Goal: Check status: Check status

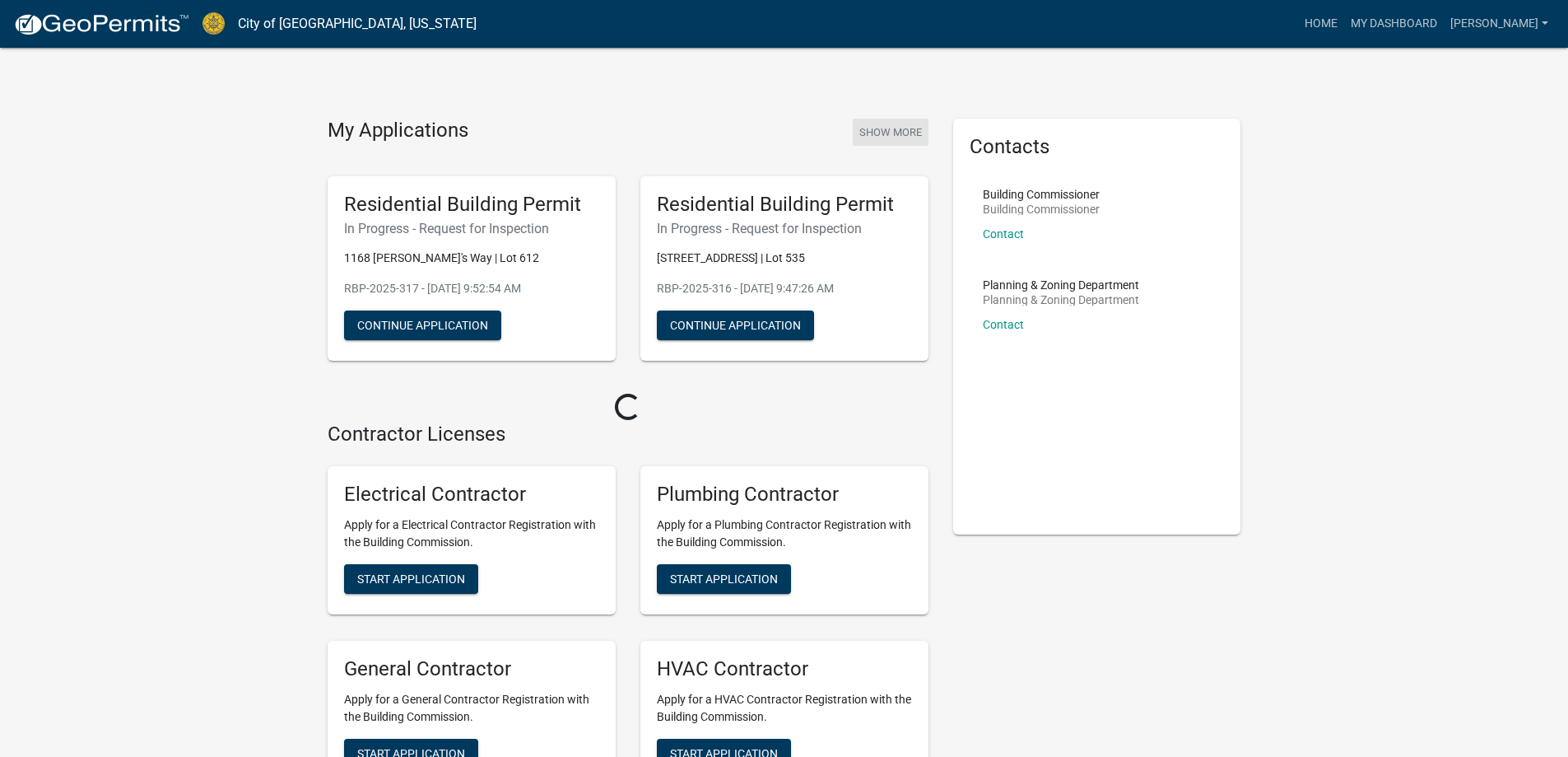
drag, startPoint x: 0, startPoint y: 0, endPoint x: 889, endPoint y: 129, distance: 898.3
click at [889, 129] on button "Show More" at bounding box center [891, 132] width 76 height 27
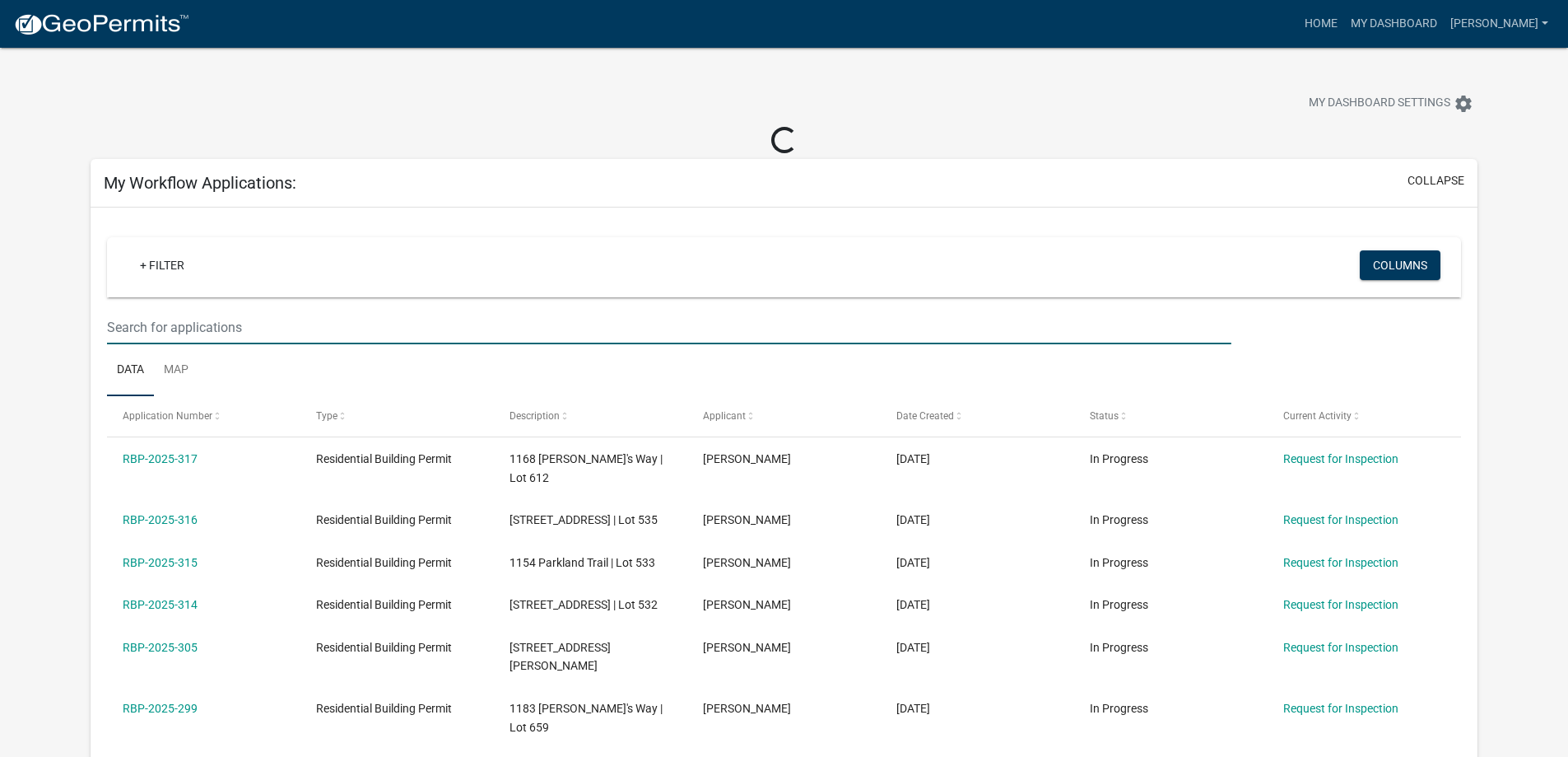
click at [164, 320] on input "text" at bounding box center [669, 327] width 1123 height 34
type input "550"
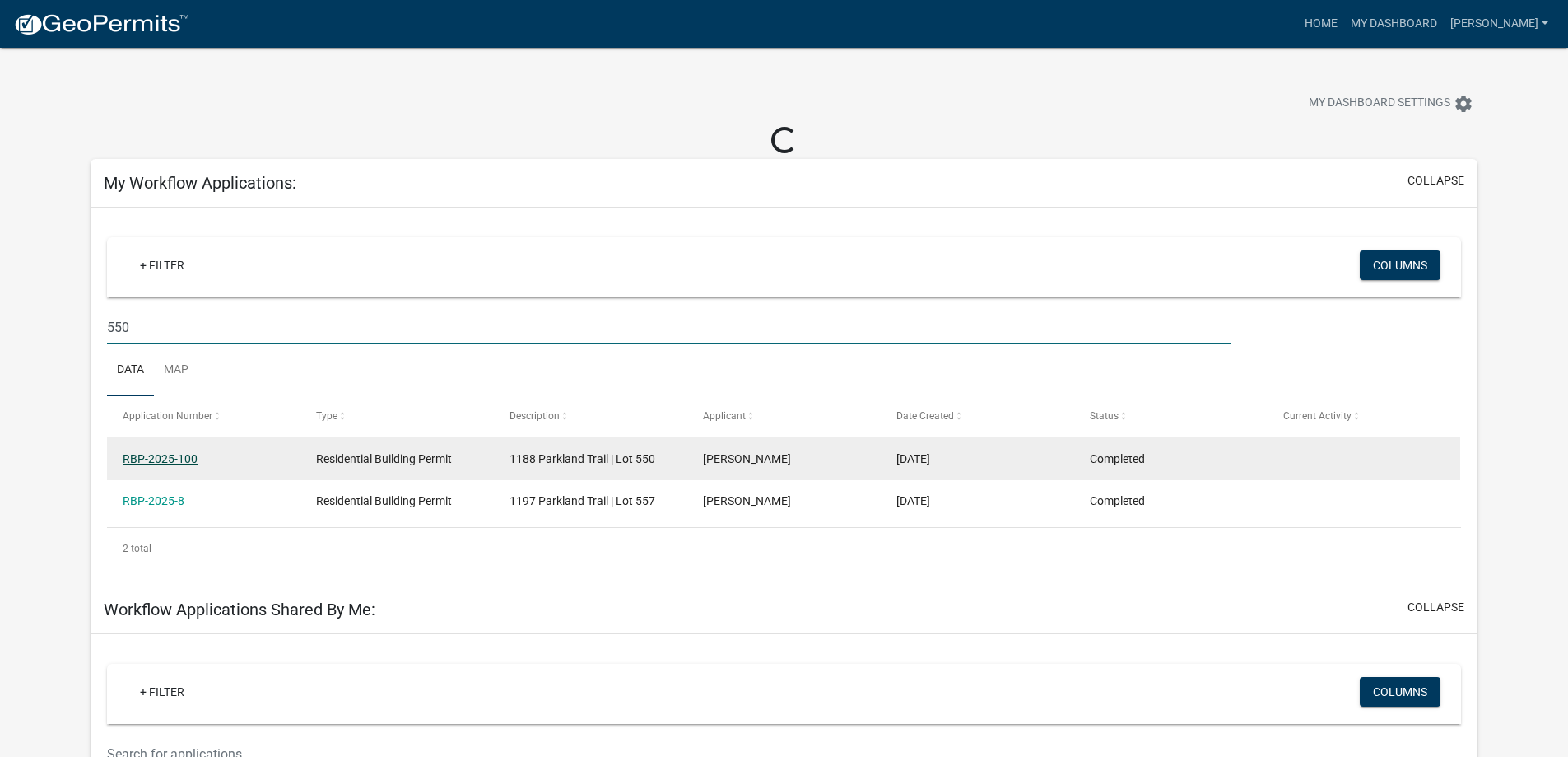
drag, startPoint x: 168, startPoint y: 451, endPoint x: 191, endPoint y: 461, distance: 25.1
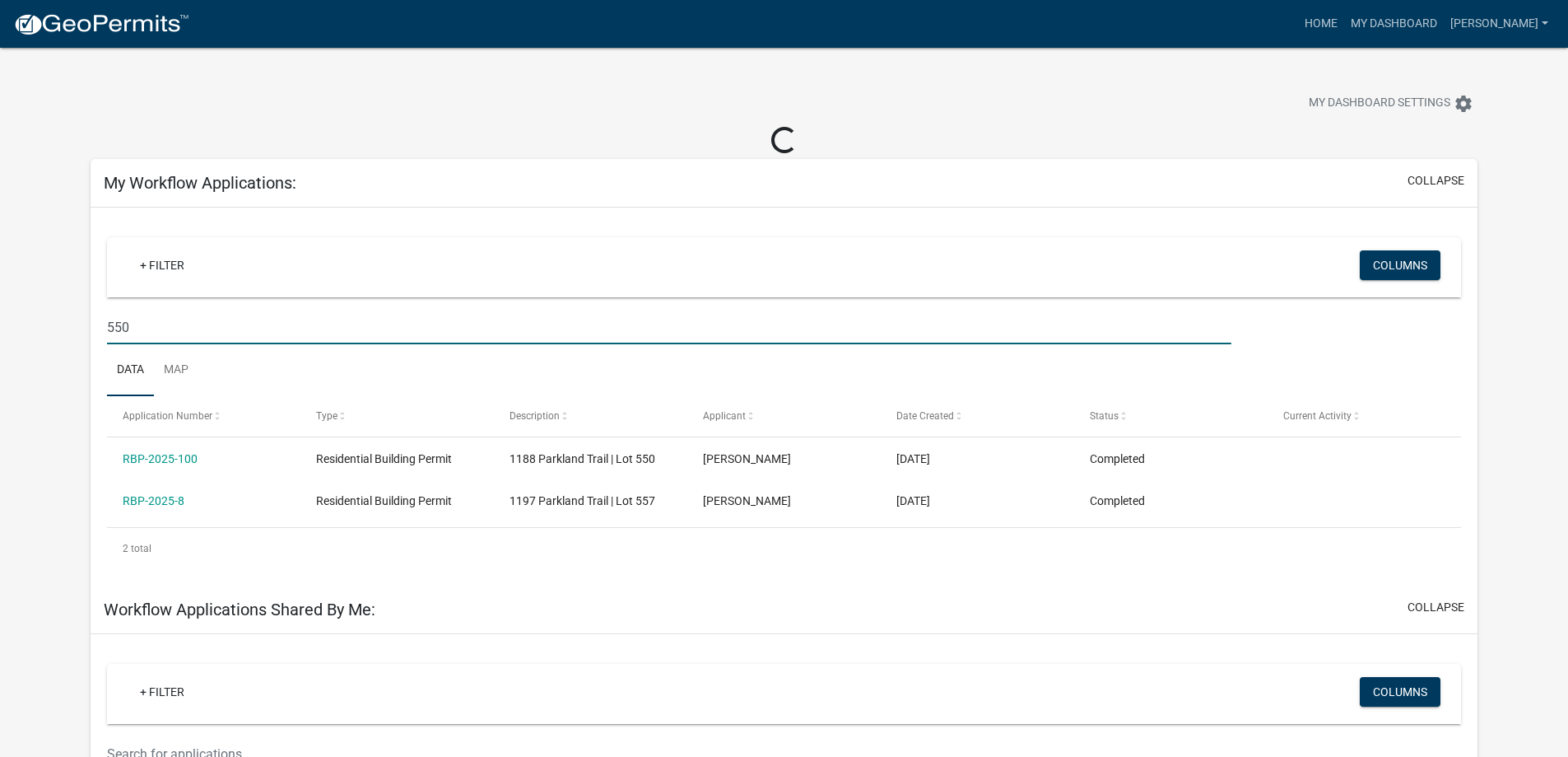
click at [169, 452] on link "RBP-2025-100" at bounding box center [159, 459] width 75 height 14
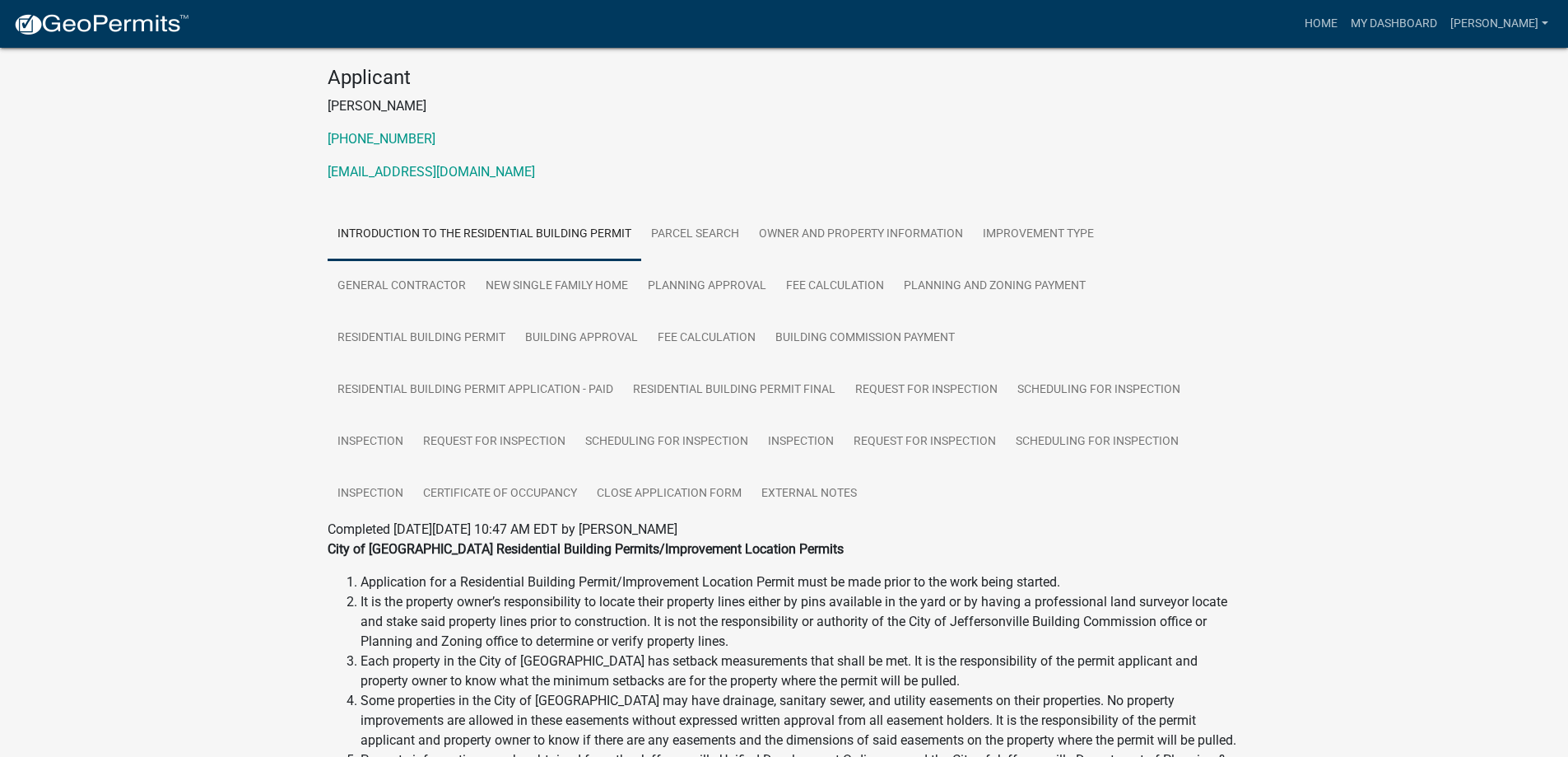
scroll to position [165, 0]
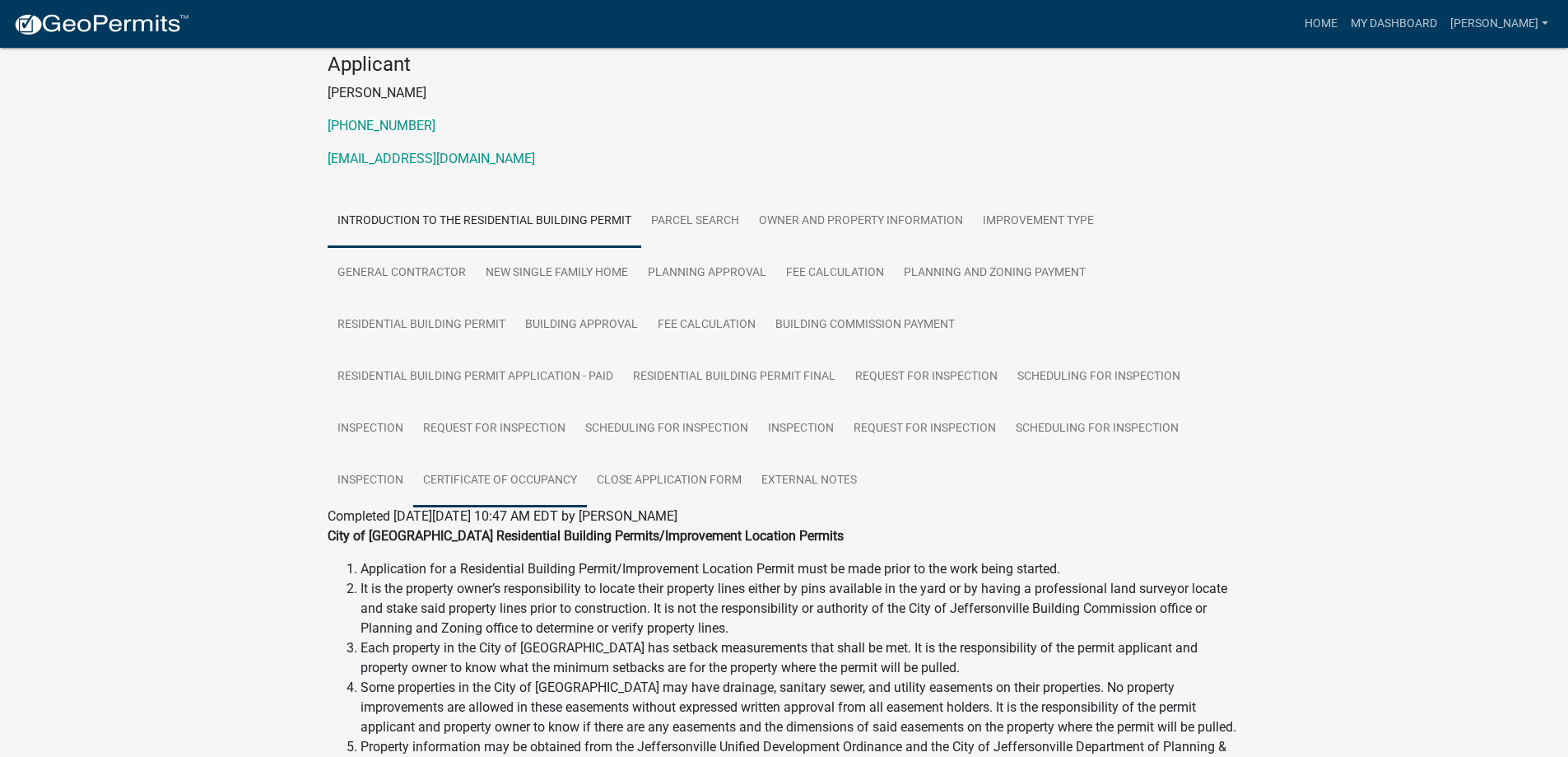
click at [534, 481] on link "Certificate of Occupancy" at bounding box center [500, 481] width 174 height 52
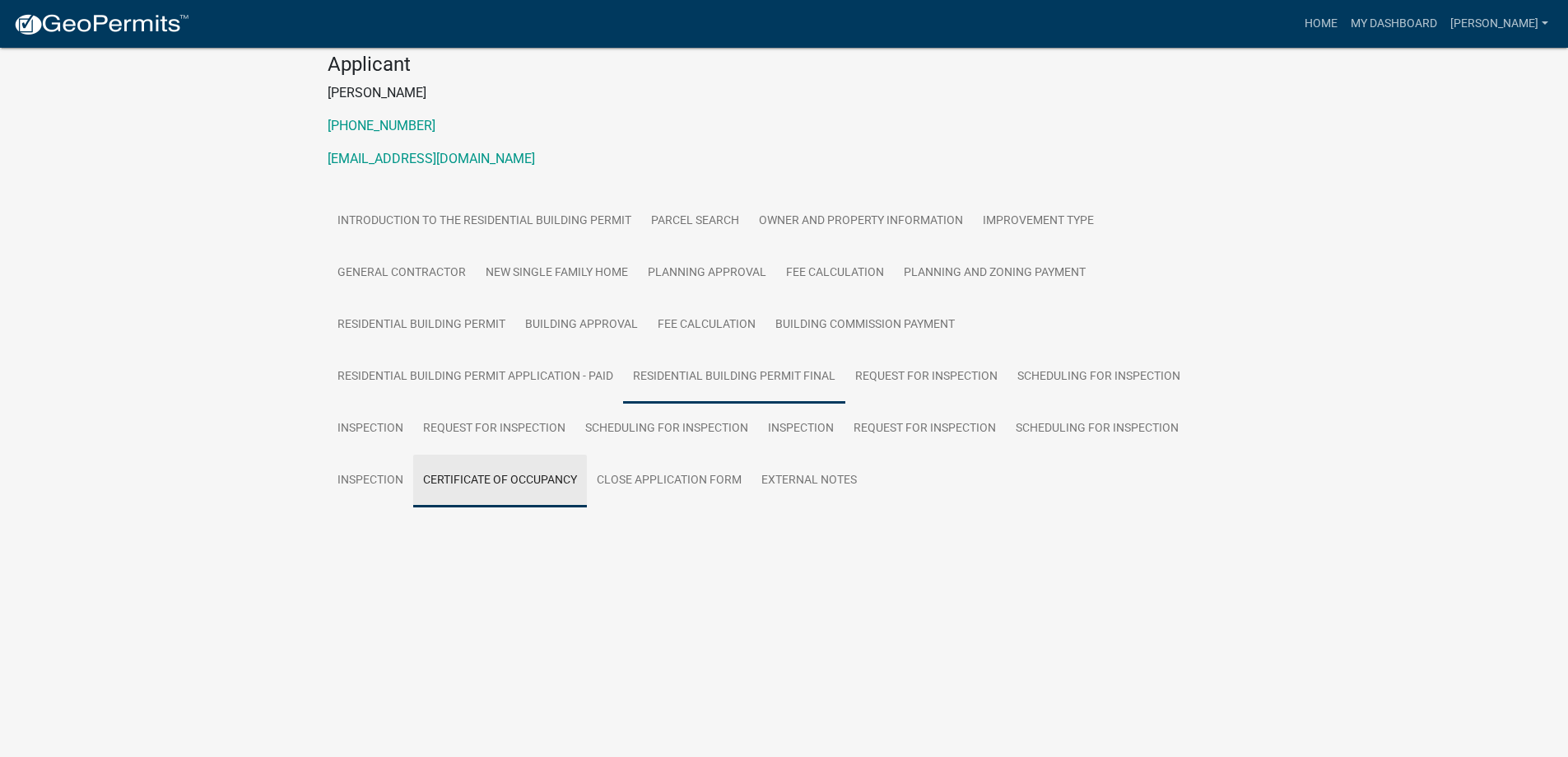
scroll to position [48, 0]
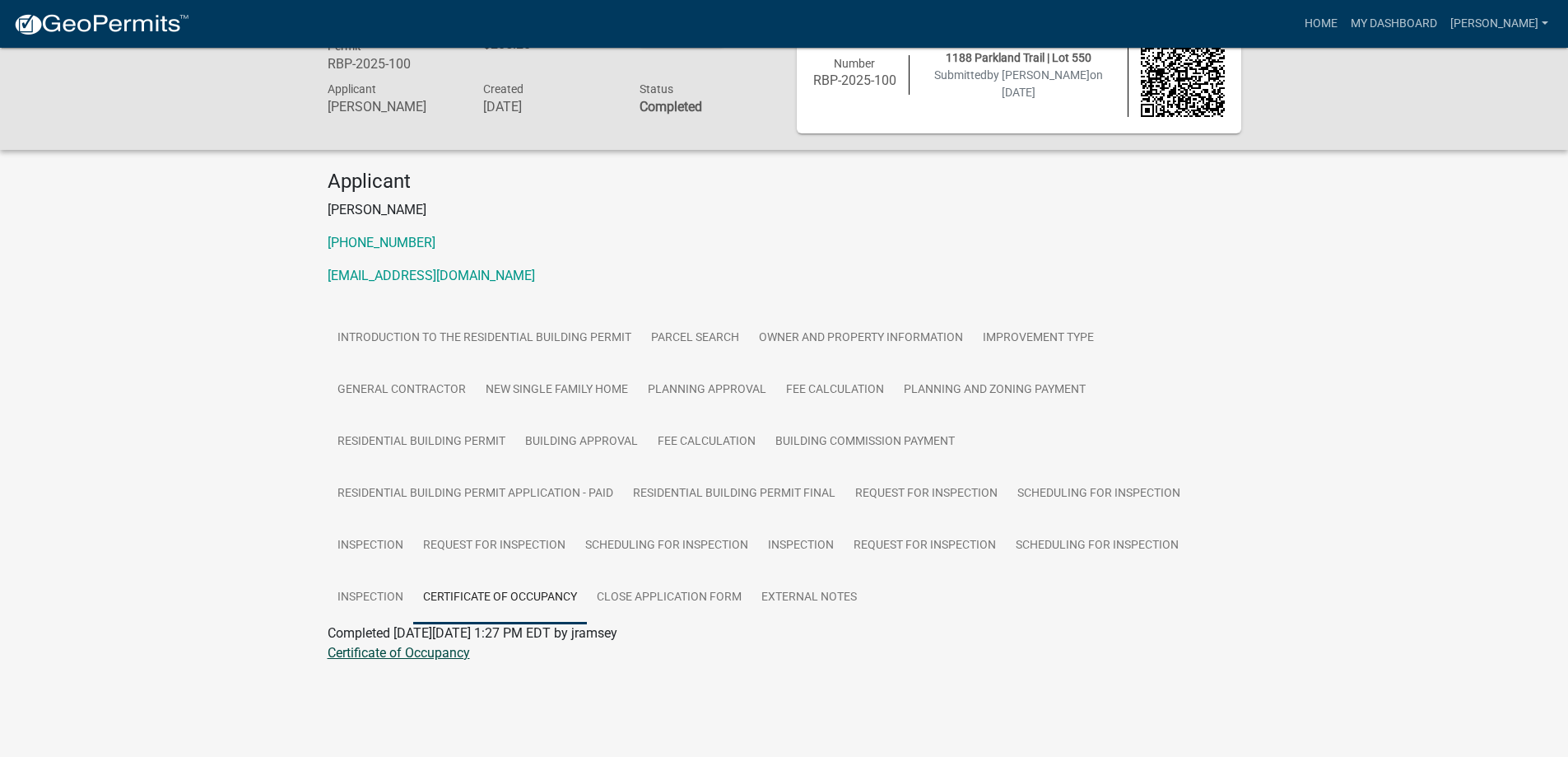
click at [370, 654] on link "Certificate of Occupancy" at bounding box center [398, 652] width 143 height 16
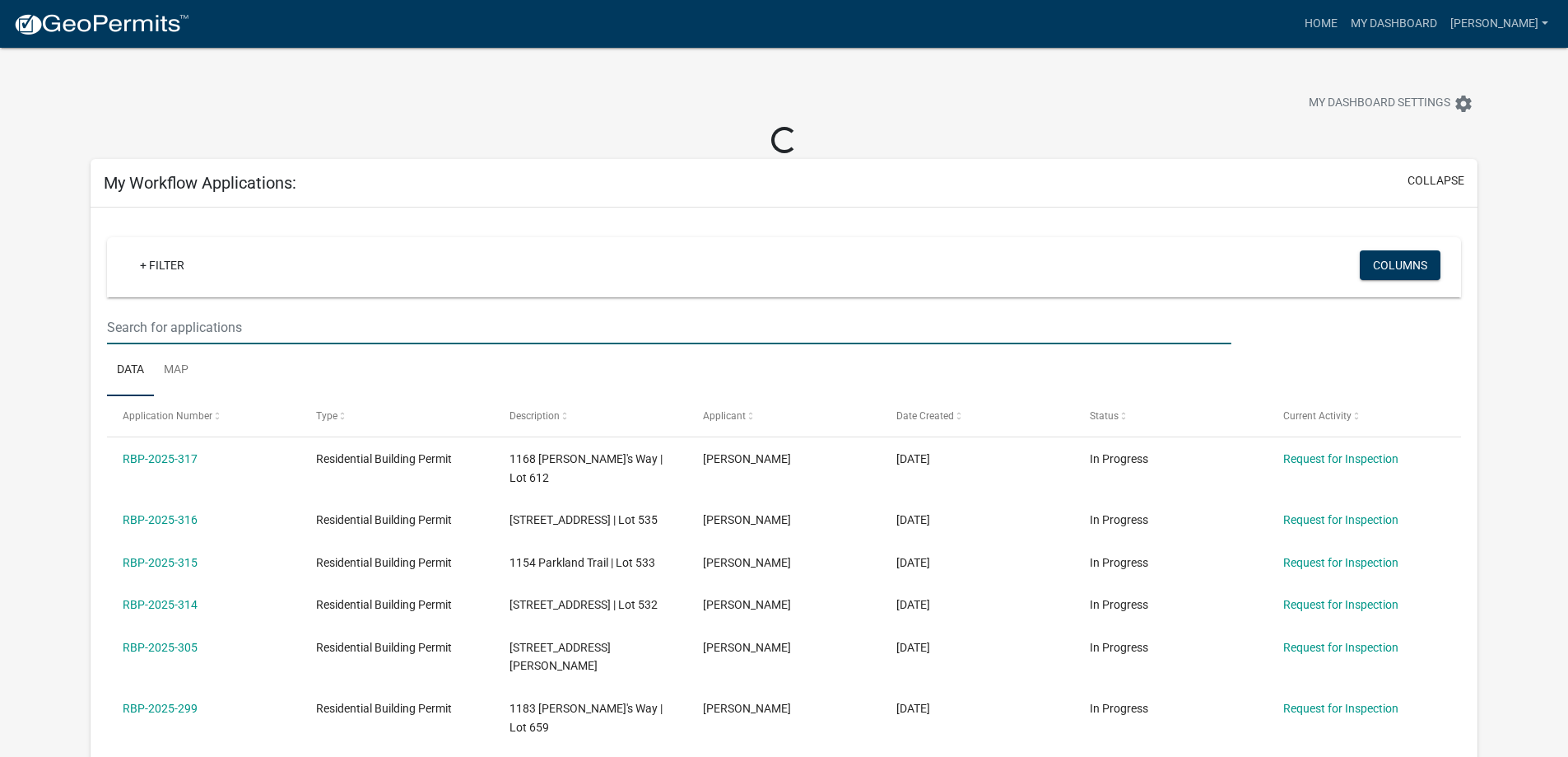
click at [168, 322] on input "text" at bounding box center [669, 327] width 1123 height 34
type input "552"
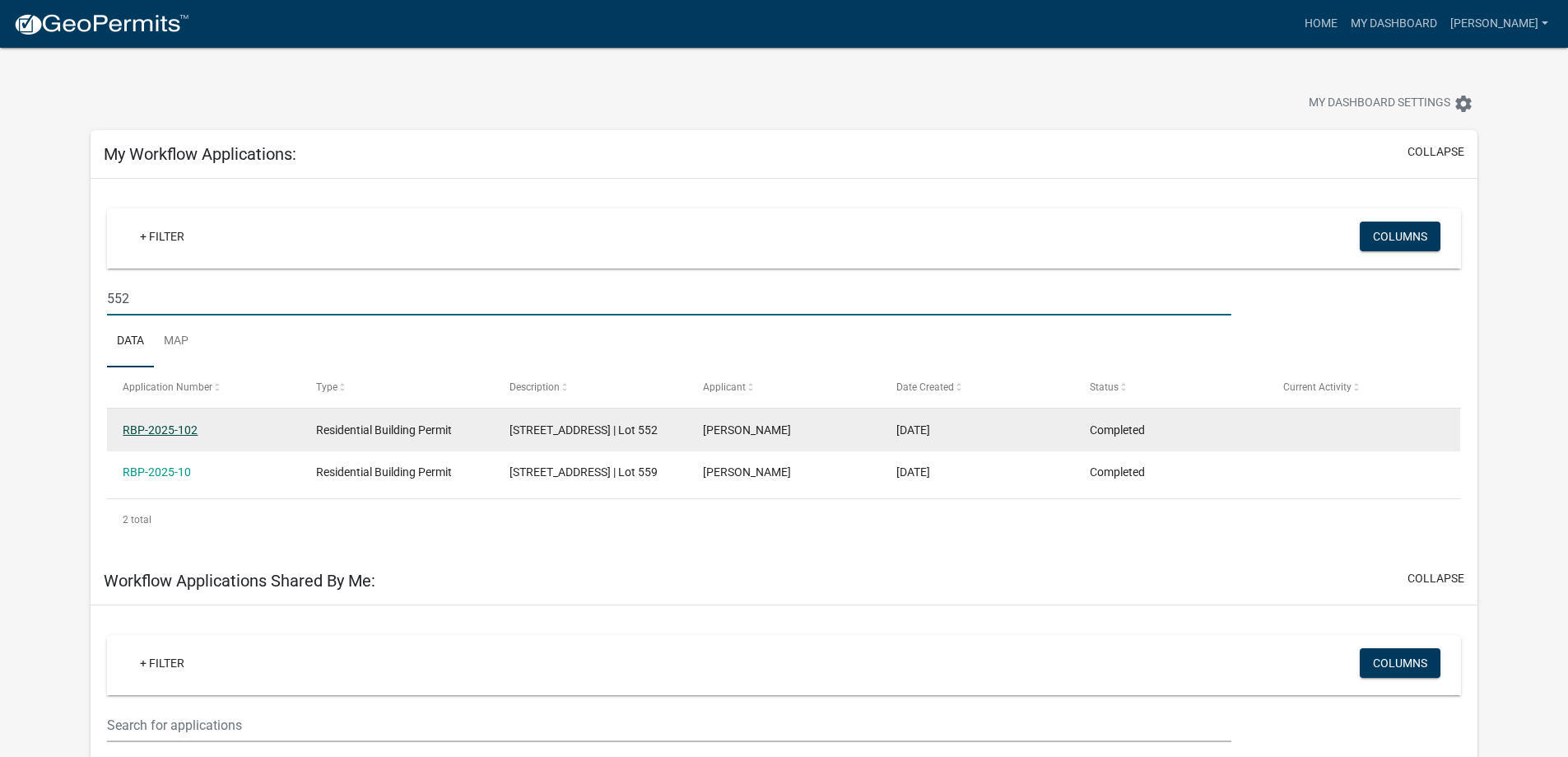
click at [165, 433] on link "RBP-2025-102" at bounding box center [159, 430] width 75 height 14
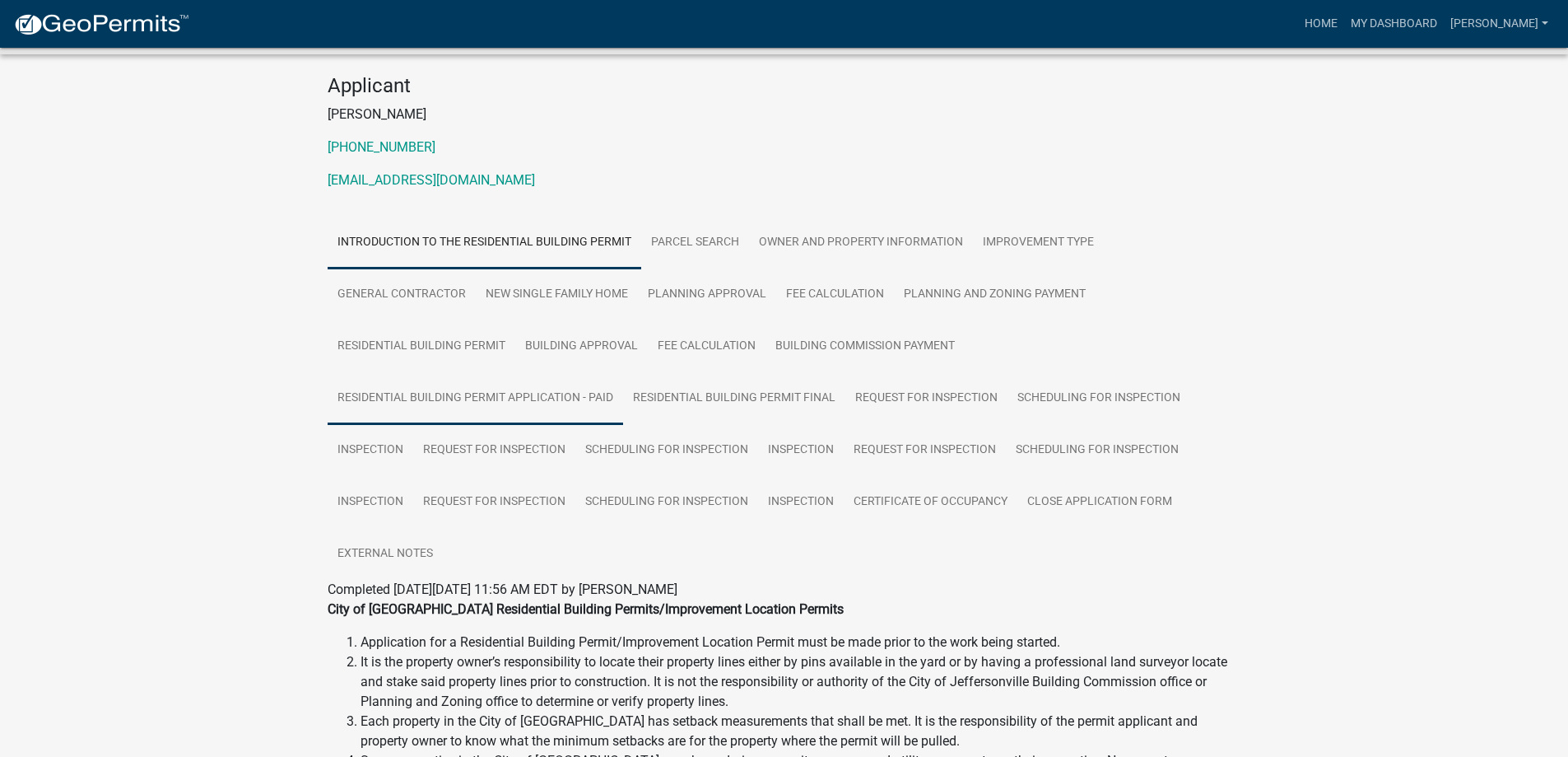
scroll to position [165, 0]
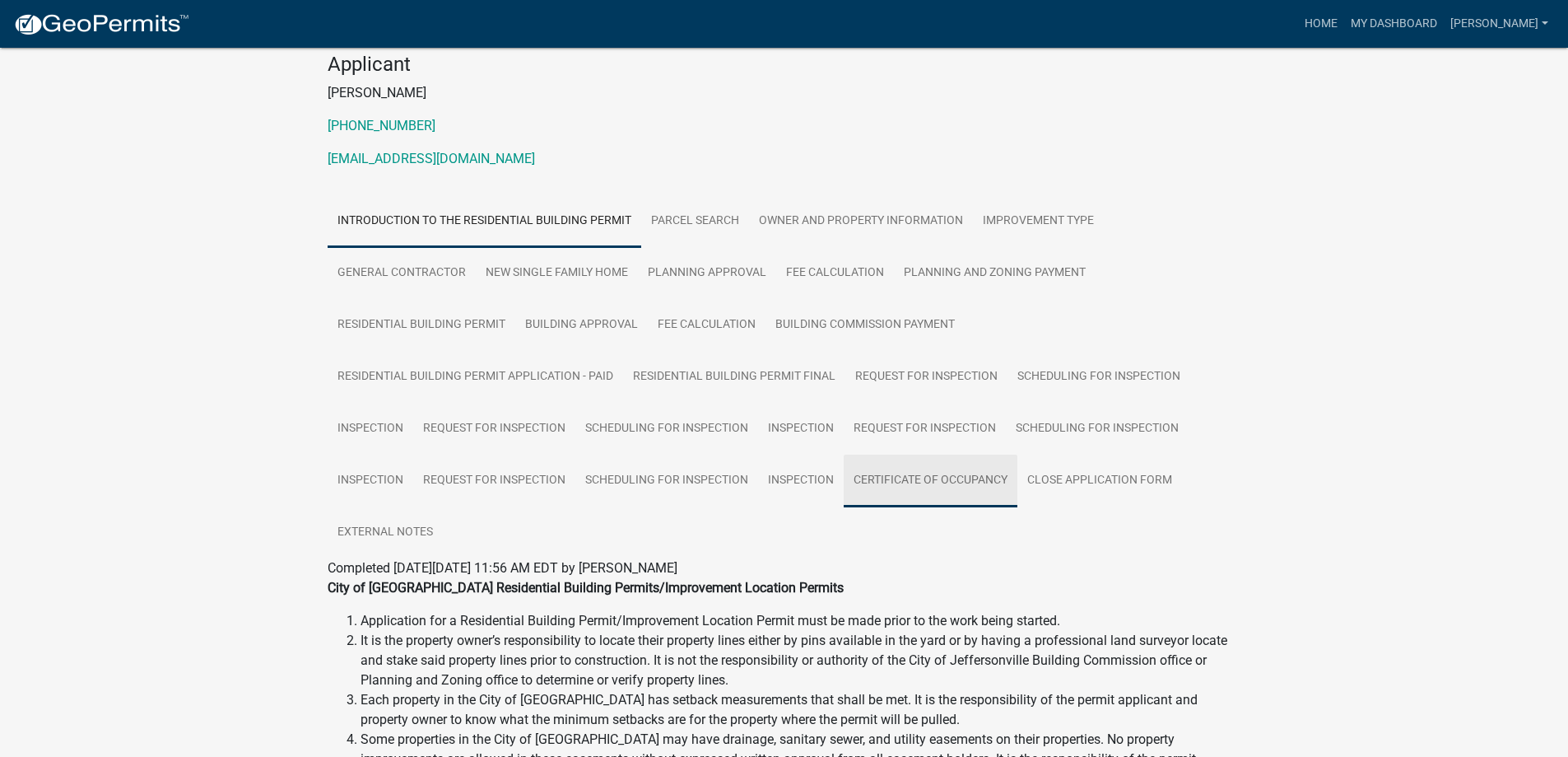
click at [944, 477] on link "Certificate of Occupancy" at bounding box center [930, 481] width 174 height 52
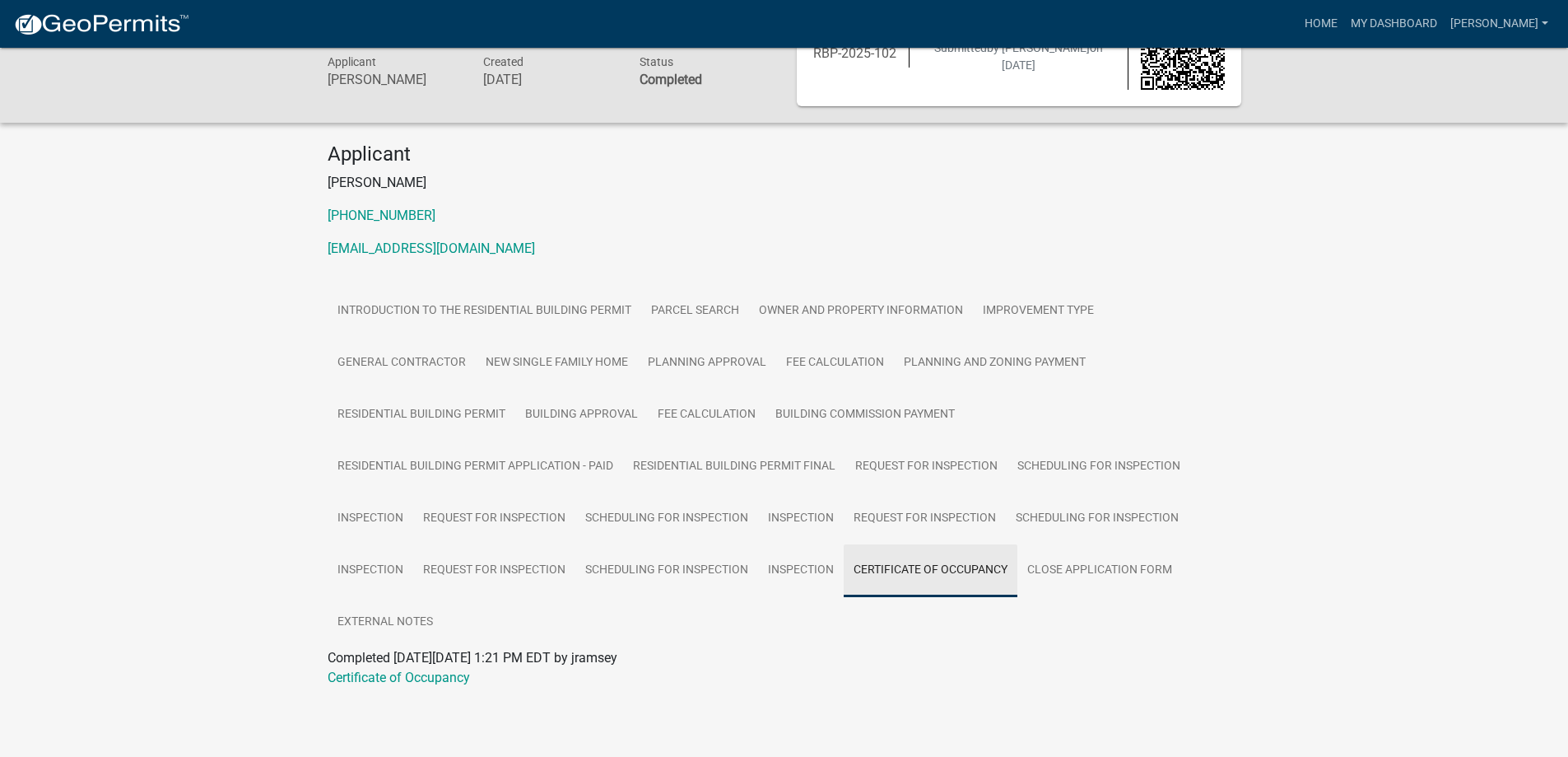
scroll to position [75, 0]
click at [412, 679] on link "Certificate of Occupancy" at bounding box center [398, 677] width 143 height 16
